Goal: Find specific page/section: Find specific page/section

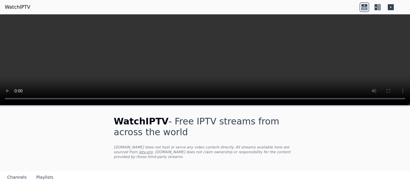
scroll to position [51, 0]
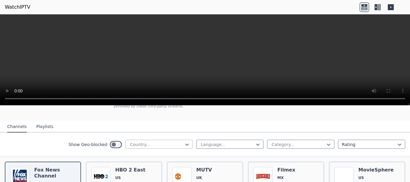
click at [157, 142] on div at bounding box center [156, 145] width 55 height 6
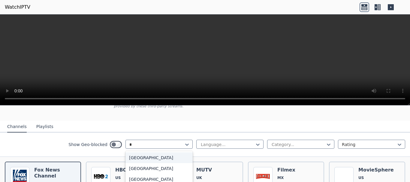
type input "**"
click at [137, 163] on div "[GEOGRAPHIC_DATA]" at bounding box center [158, 168] width 67 height 11
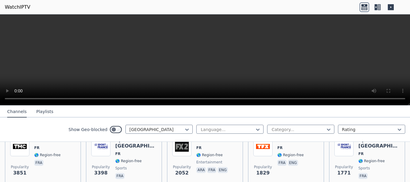
scroll to position [111, 0]
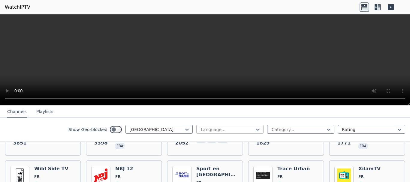
click at [213, 127] on div at bounding box center [227, 130] width 55 height 6
type input "**"
click at [209, 141] on div "French" at bounding box center [229, 142] width 67 height 11
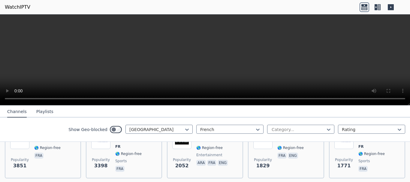
scroll to position [90, 0]
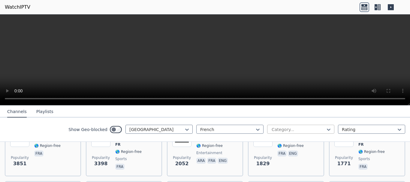
click at [287, 127] on div at bounding box center [298, 130] width 55 height 6
type input "***"
click at [287, 140] on div "Sports" at bounding box center [300, 142] width 67 height 11
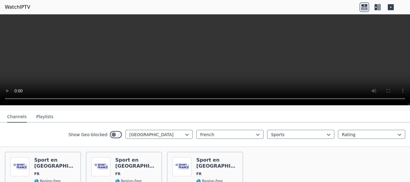
scroll to position [75, 0]
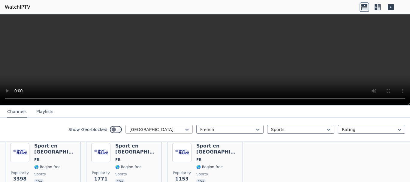
click at [148, 131] on div at bounding box center [156, 130] width 55 height 6
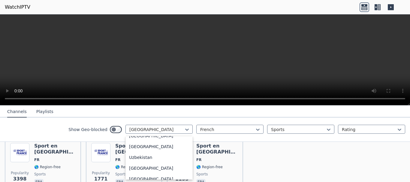
scroll to position [2100, 0]
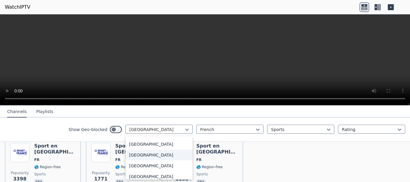
click at [145, 154] on div "[GEOGRAPHIC_DATA]" at bounding box center [158, 155] width 67 height 11
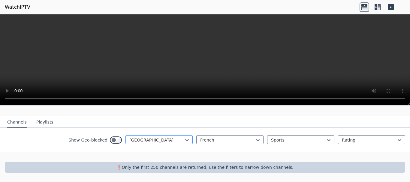
scroll to position [50, 0]
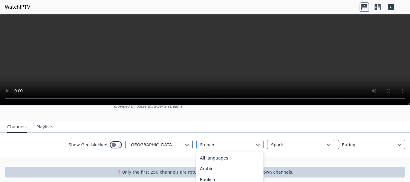
click at [218, 140] on div "French" at bounding box center [229, 144] width 67 height 9
click at [215, 153] on div "All languages" at bounding box center [229, 158] width 67 height 11
